Goal: Task Accomplishment & Management: Manage account settings

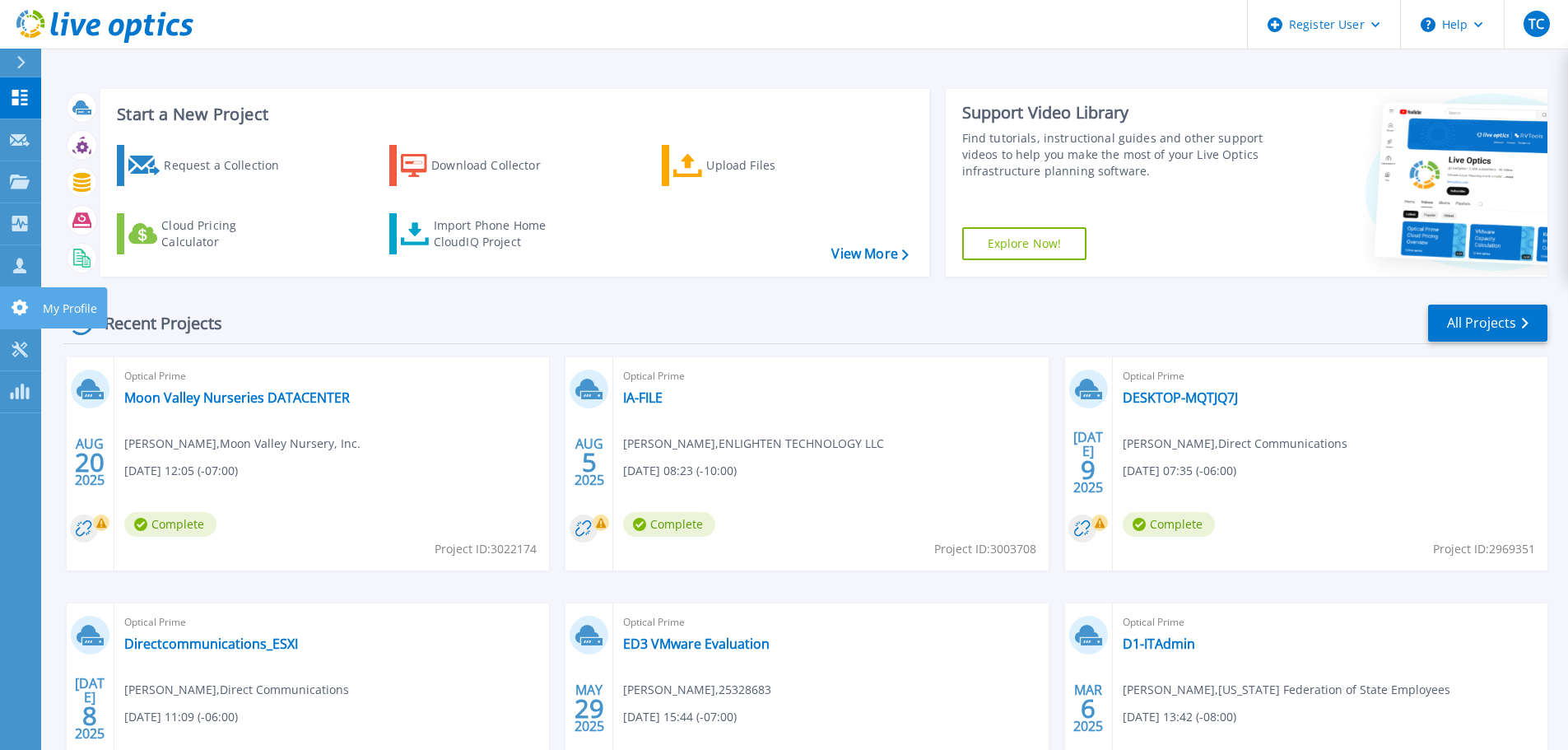
click at [21, 316] on link "My Profile My Profile" at bounding box center [21, 308] width 41 height 42
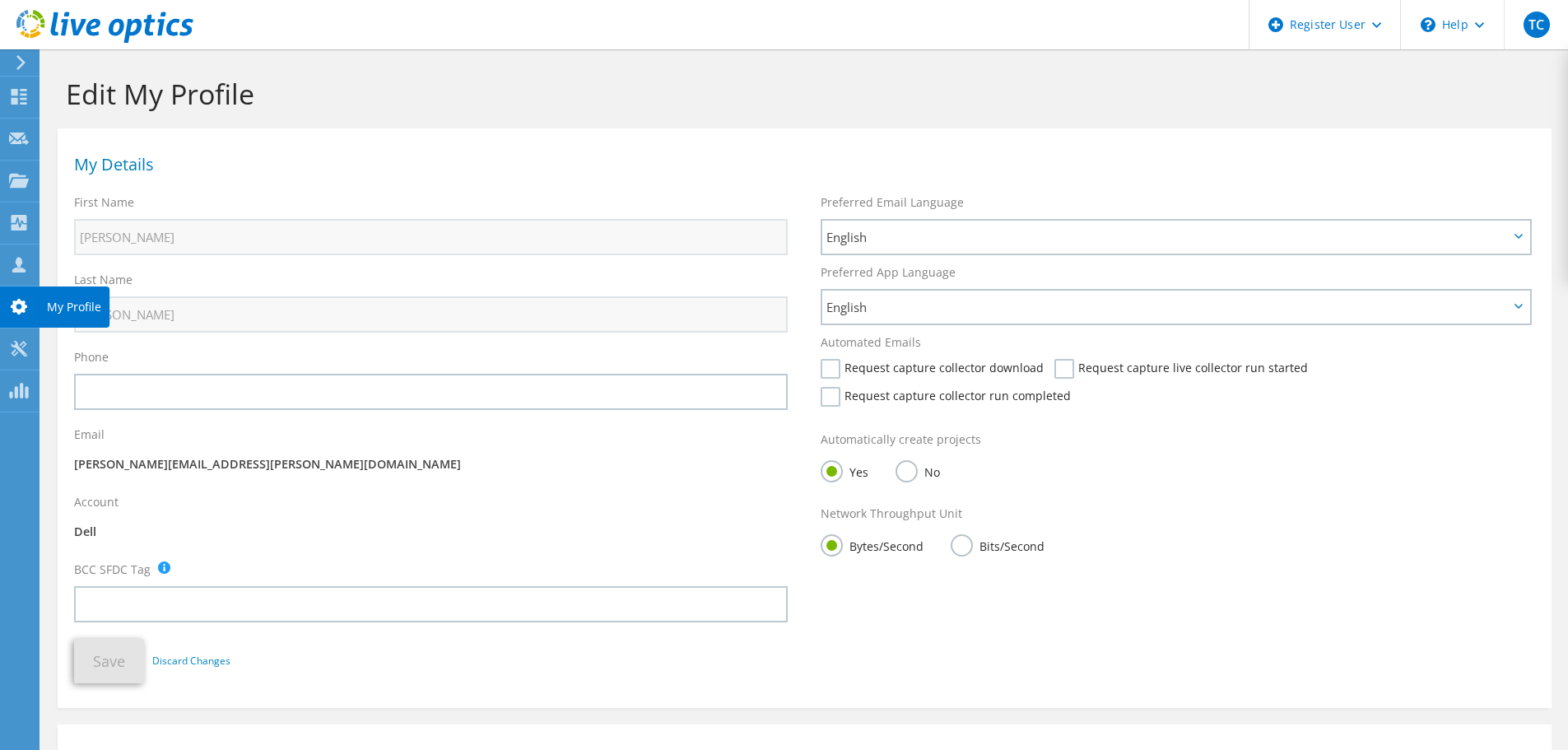
click at [23, 315] on div at bounding box center [19, 309] width 20 height 18
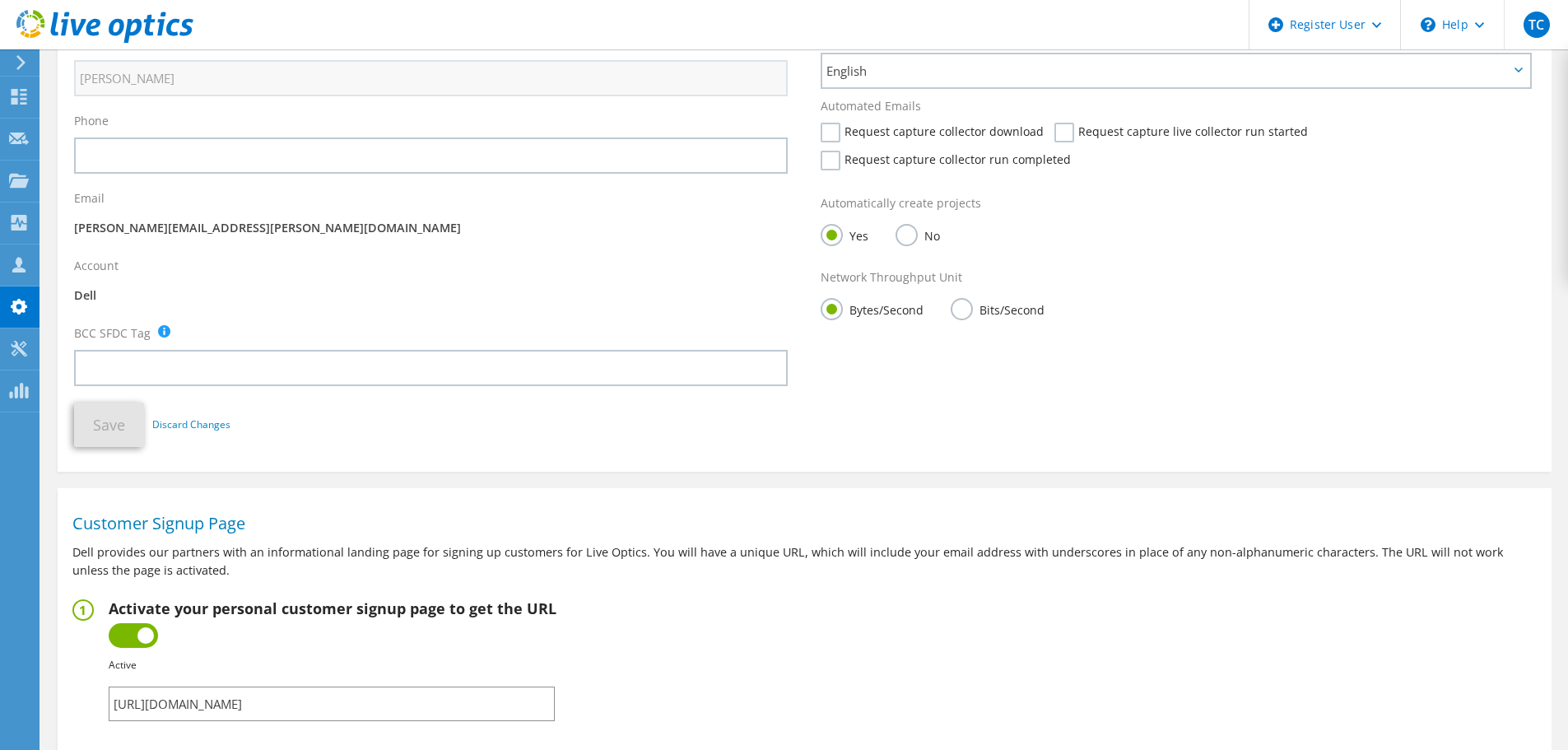
scroll to position [342, 0]
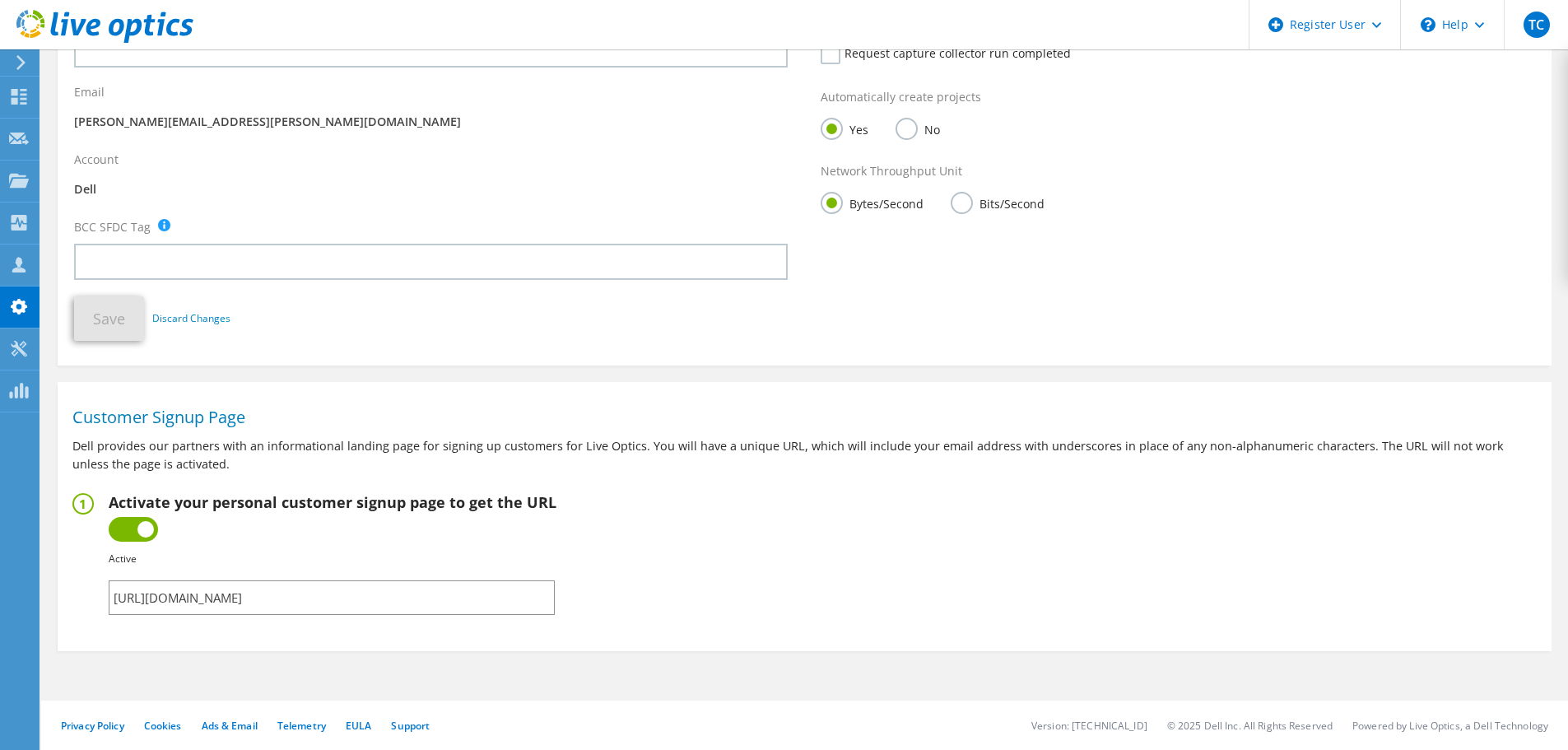
click at [444, 598] on input "[URL][DOMAIN_NAME]" at bounding box center [332, 597] width 446 height 35
click at [528, 602] on input "[URL][DOMAIN_NAME]" at bounding box center [332, 597] width 446 height 35
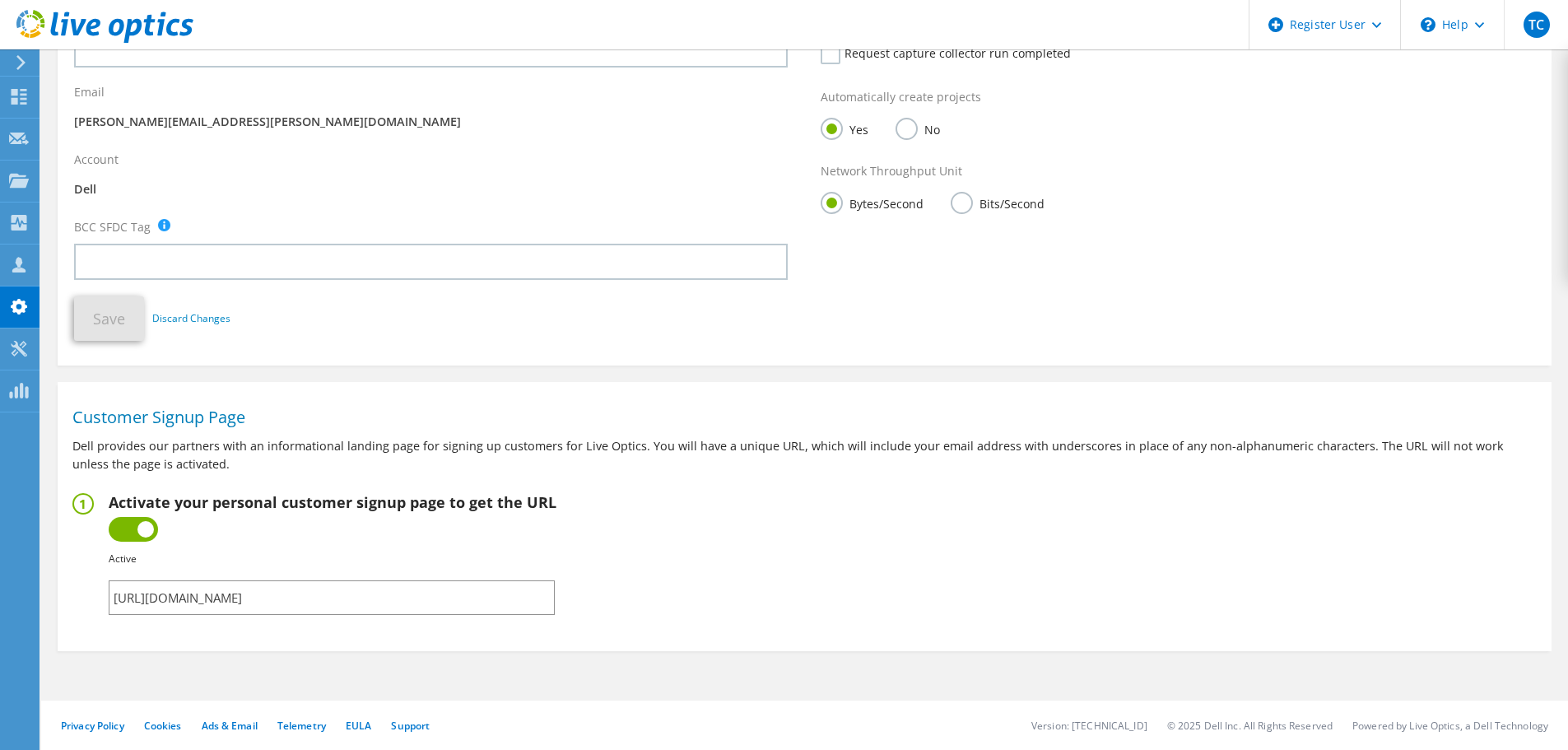
click at [528, 602] on input "[URL][DOMAIN_NAME]" at bounding box center [332, 597] width 446 height 35
